Goal: Find specific page/section: Find specific page/section

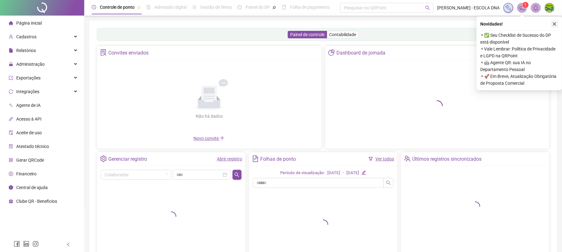
click at [553, 24] on icon "close" at bounding box center [554, 24] width 4 height 4
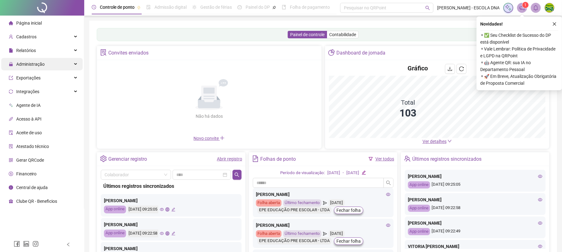
click at [70, 64] on div "Administração" at bounding box center [41, 64] width 81 height 12
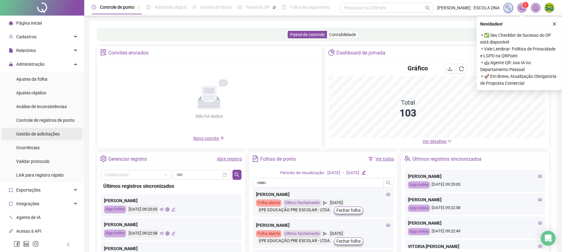
click at [45, 133] on span "Gestão de solicitações" at bounding box center [37, 134] width 43 height 5
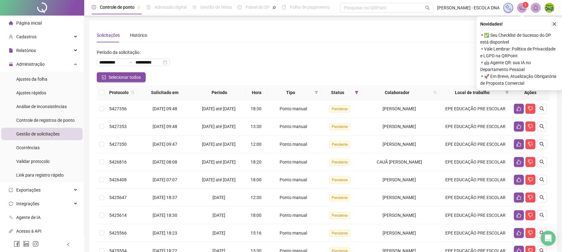
click at [556, 24] on icon "close" at bounding box center [554, 24] width 4 height 4
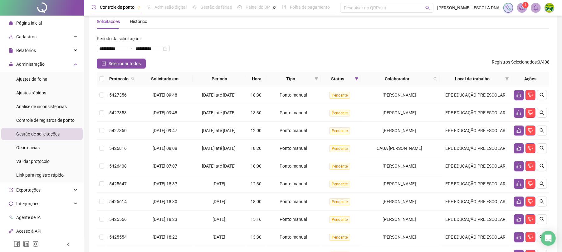
scroll to position [14, 0]
